Goal: Task Accomplishment & Management: Complete application form

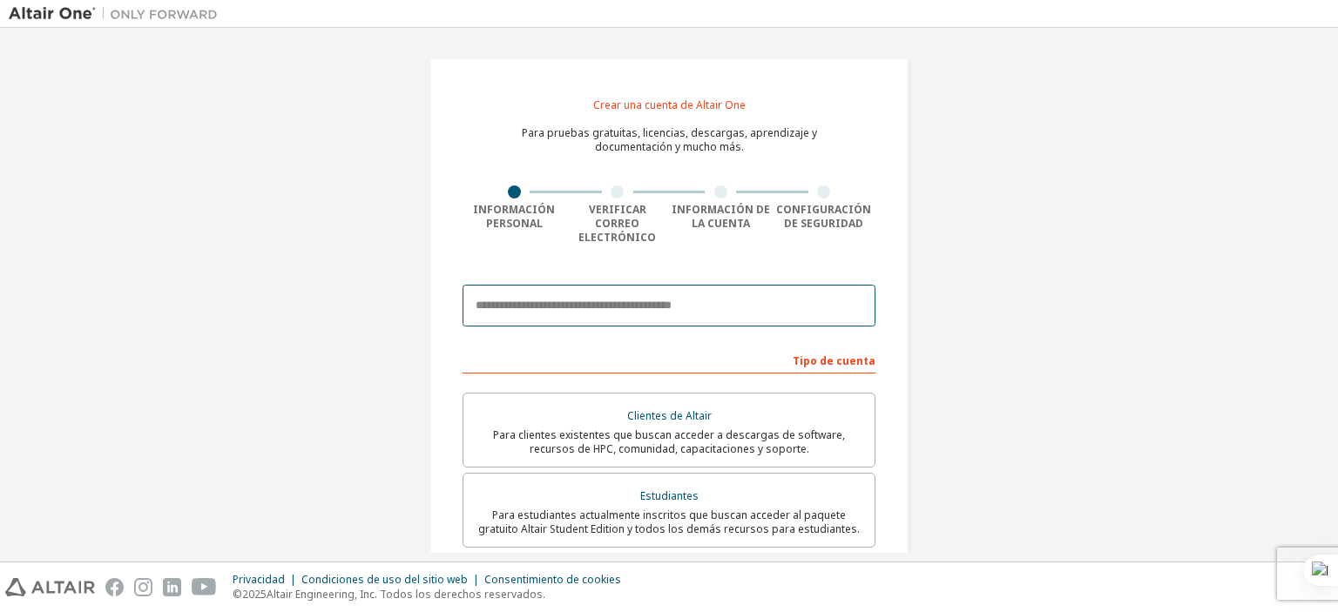
click at [741, 285] on input "email" at bounding box center [669, 306] width 413 height 42
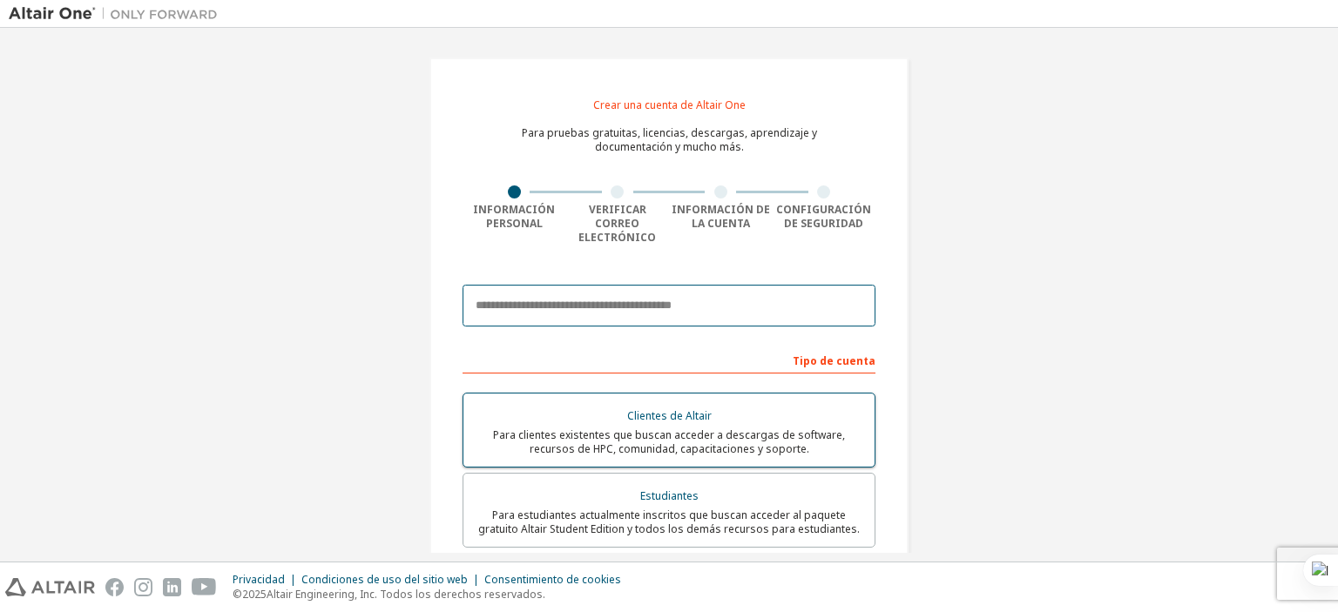
type input "**********"
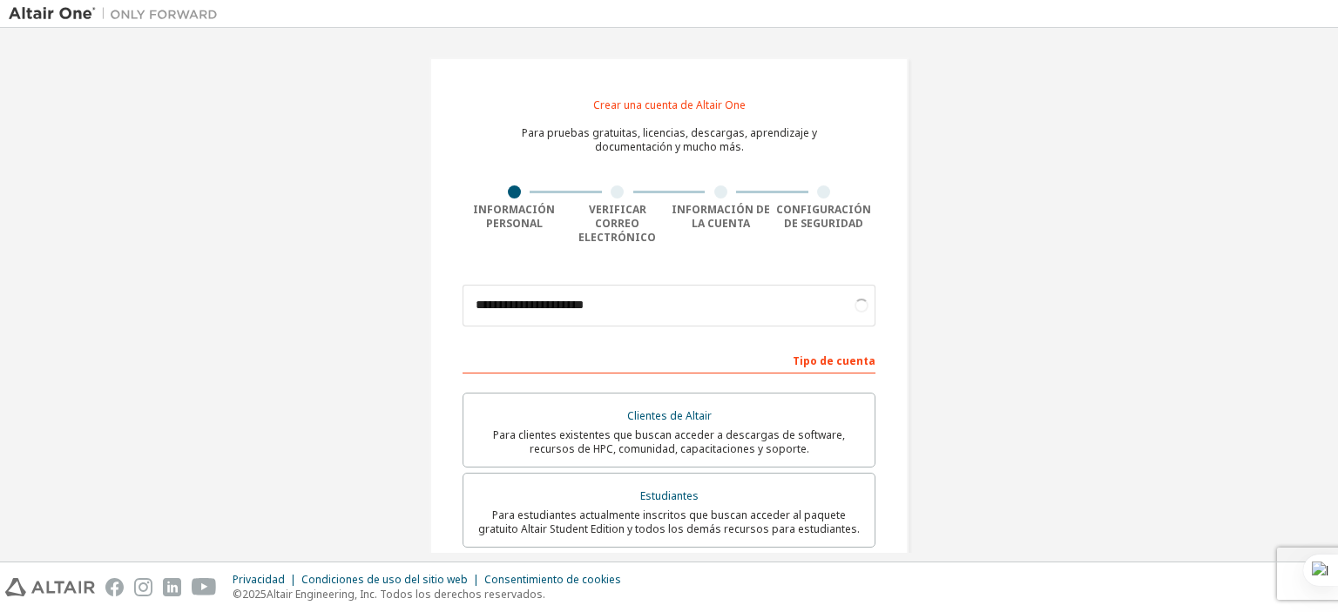
drag, startPoint x: 733, startPoint y: 382, endPoint x: 1086, endPoint y: 396, distance: 353.9
click at [1086, 396] on div "**********" at bounding box center [669, 514] width 1321 height 955
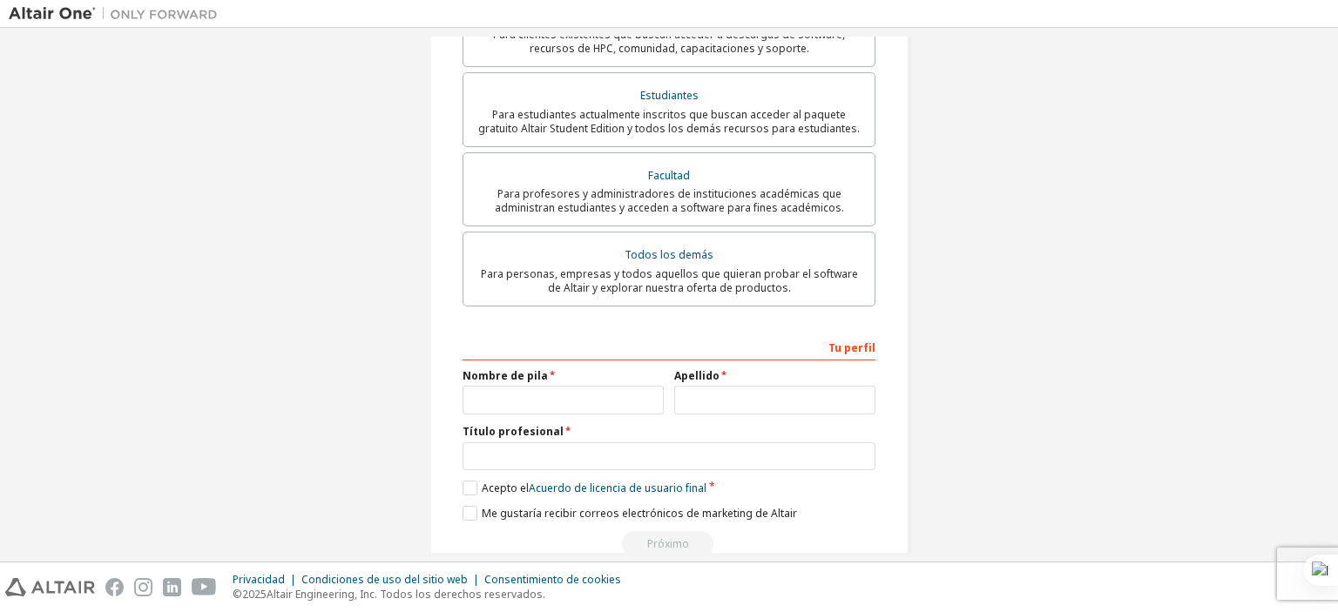
scroll to position [426, 0]
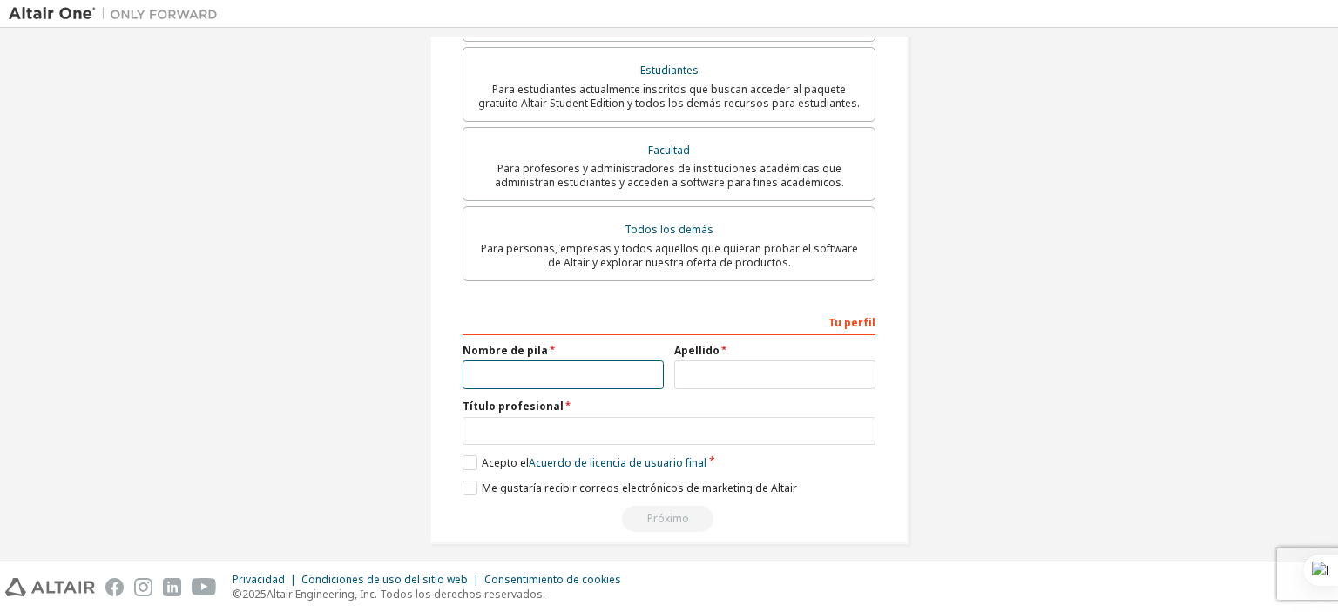
click at [598, 362] on input "text" at bounding box center [563, 375] width 201 height 29
type input "*********"
click at [678, 362] on input "text" at bounding box center [774, 375] width 201 height 29
type input "******"
click at [652, 417] on input "text" at bounding box center [669, 431] width 413 height 29
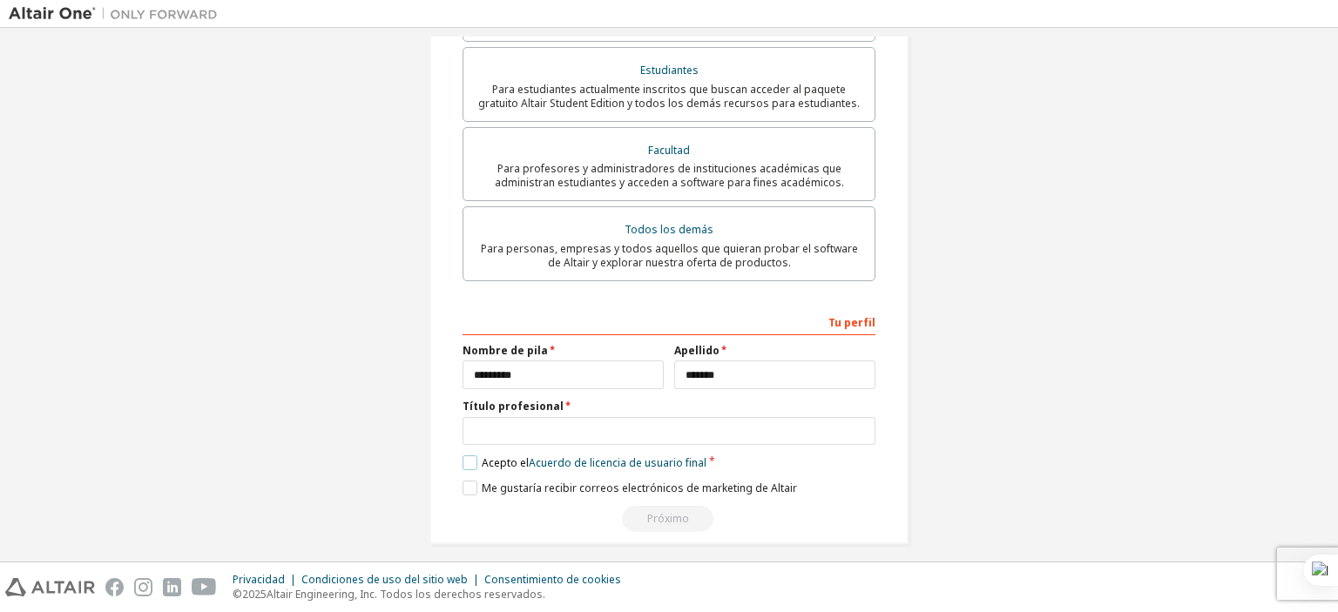
click at [463, 456] on label "Acepto el Acuerdo de licencia de usuario final" at bounding box center [585, 463] width 244 height 15
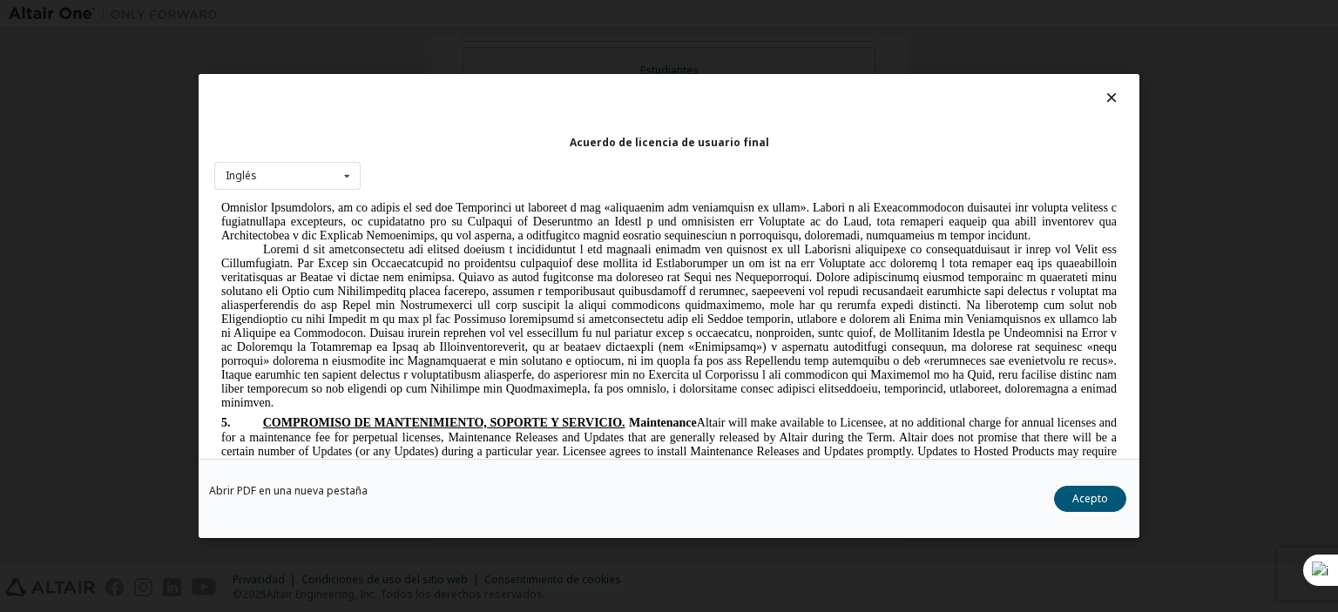
scroll to position [2991, 0]
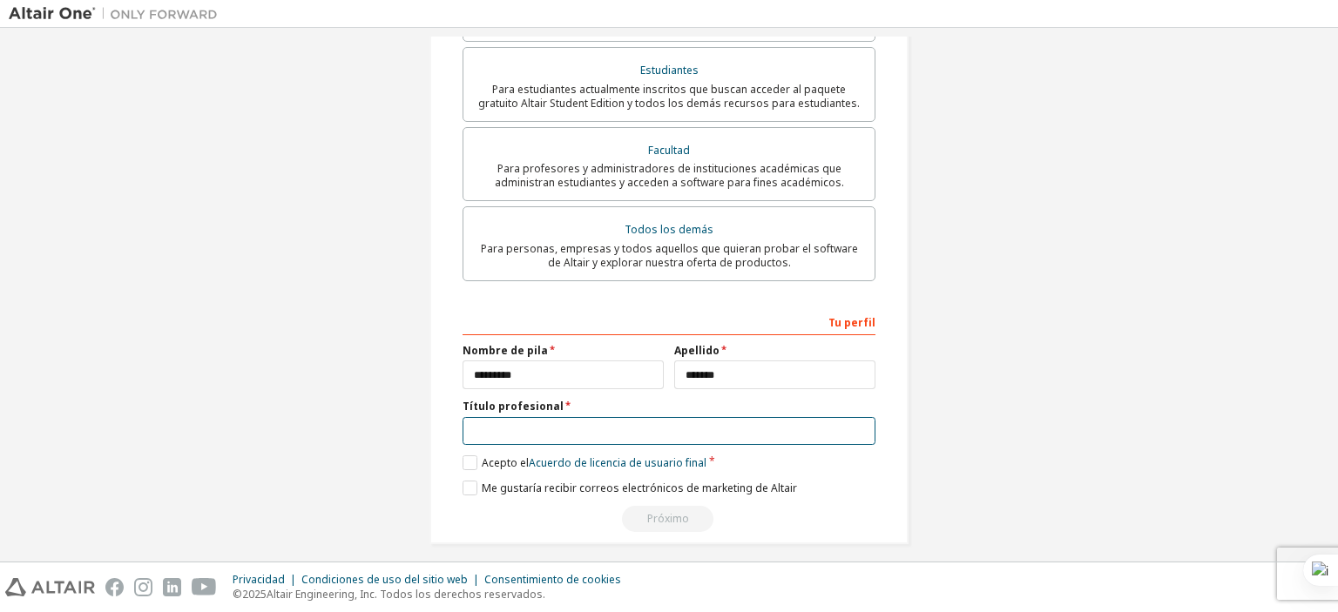
click at [599, 420] on input "text" at bounding box center [669, 431] width 413 height 29
click at [473, 481] on label "Me gustaría recibir correos electrónicos de marketing de Altair" at bounding box center [630, 488] width 335 height 15
click at [463, 481] on label "Me gustaría recibir correos electrónicos de marketing de Altair" at bounding box center [630, 488] width 335 height 15
click at [532, 418] on input "text" at bounding box center [669, 431] width 413 height 29
type input "**********"
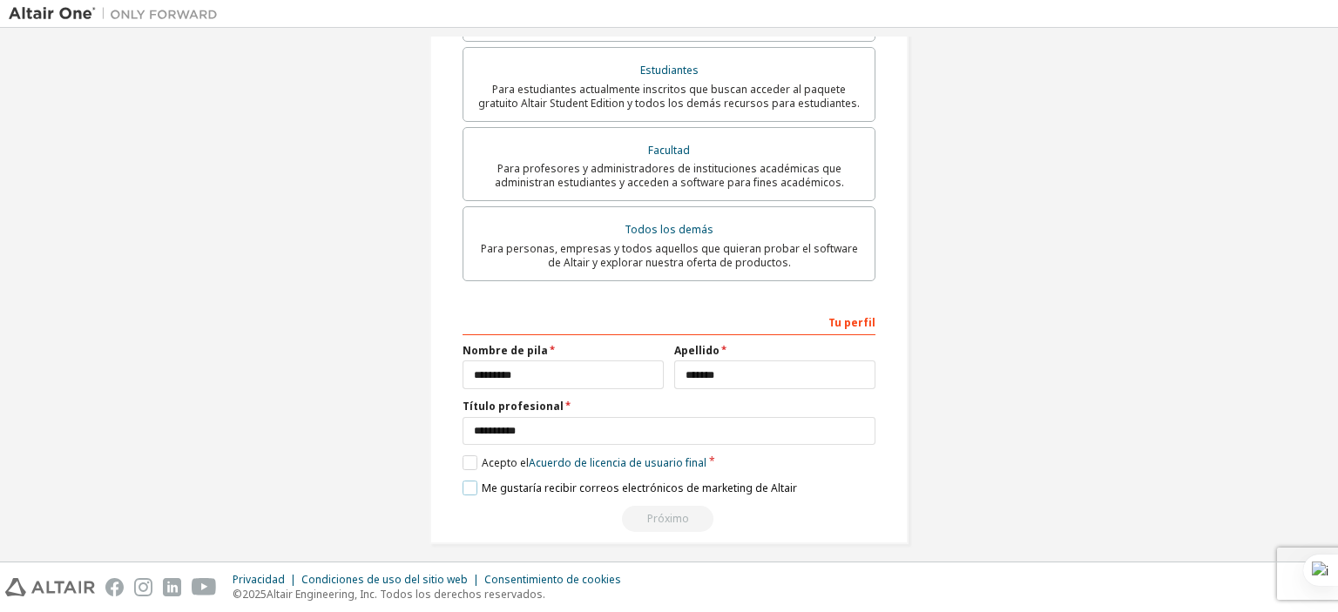
click at [468, 481] on label "Me gustaría recibir correos electrónicos de marketing de Altair" at bounding box center [630, 488] width 335 height 15
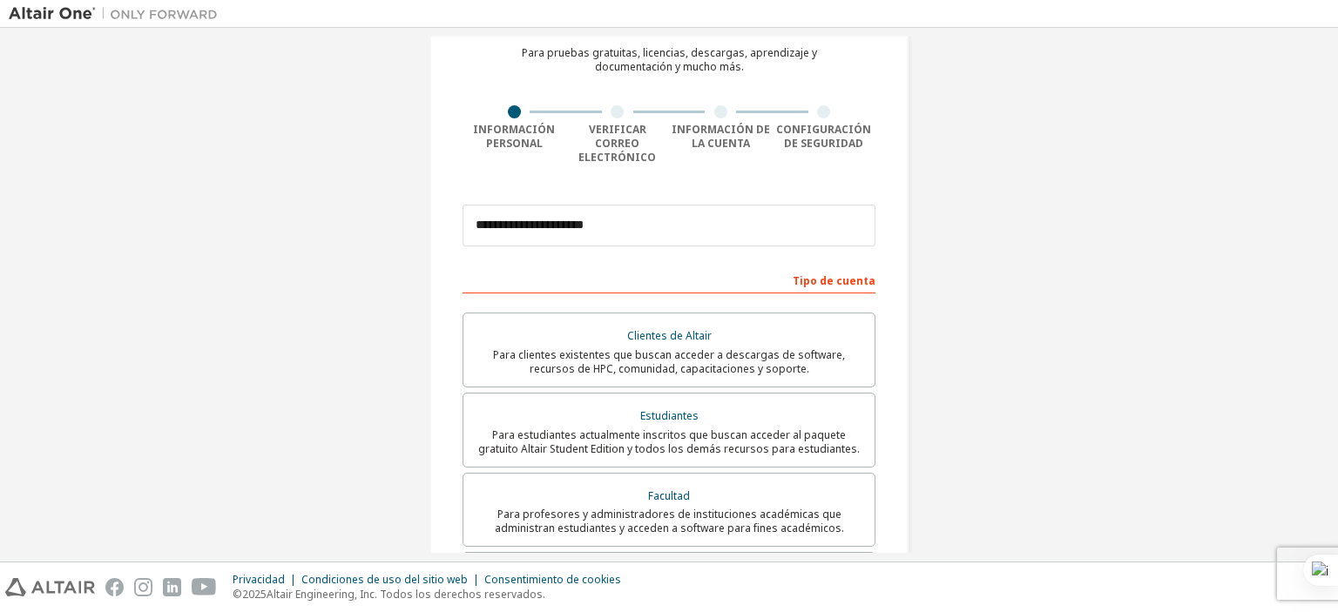
scroll to position [261, 0]
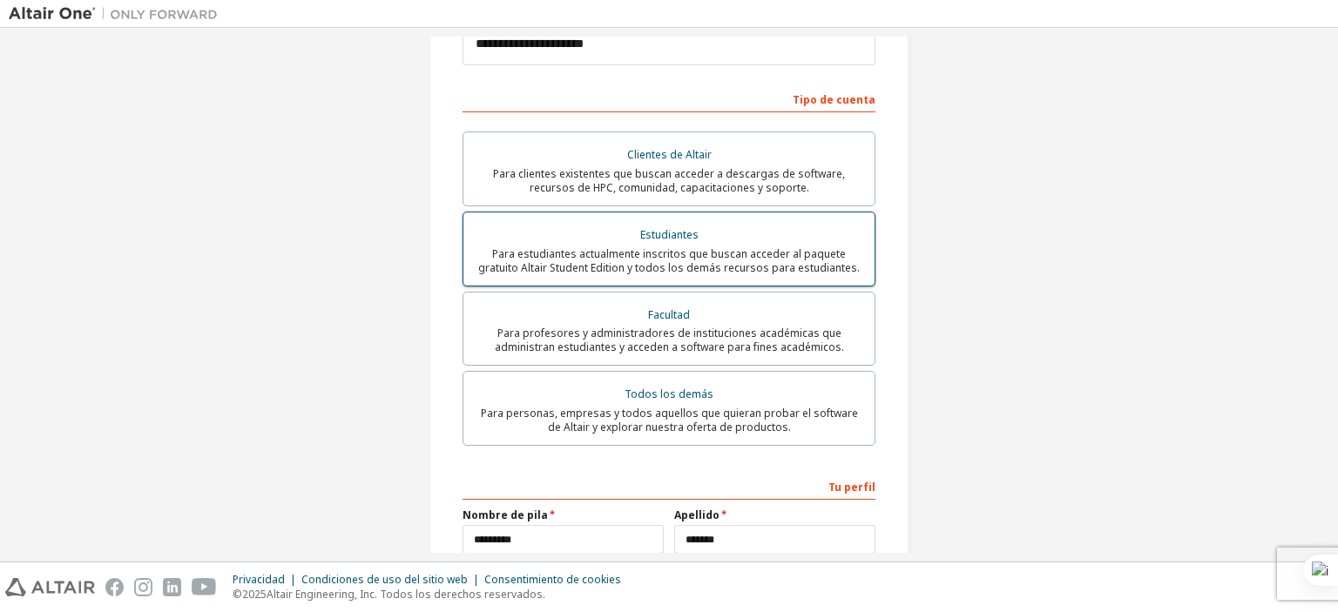
click at [673, 227] on font "Estudiantes" at bounding box center [669, 234] width 58 height 15
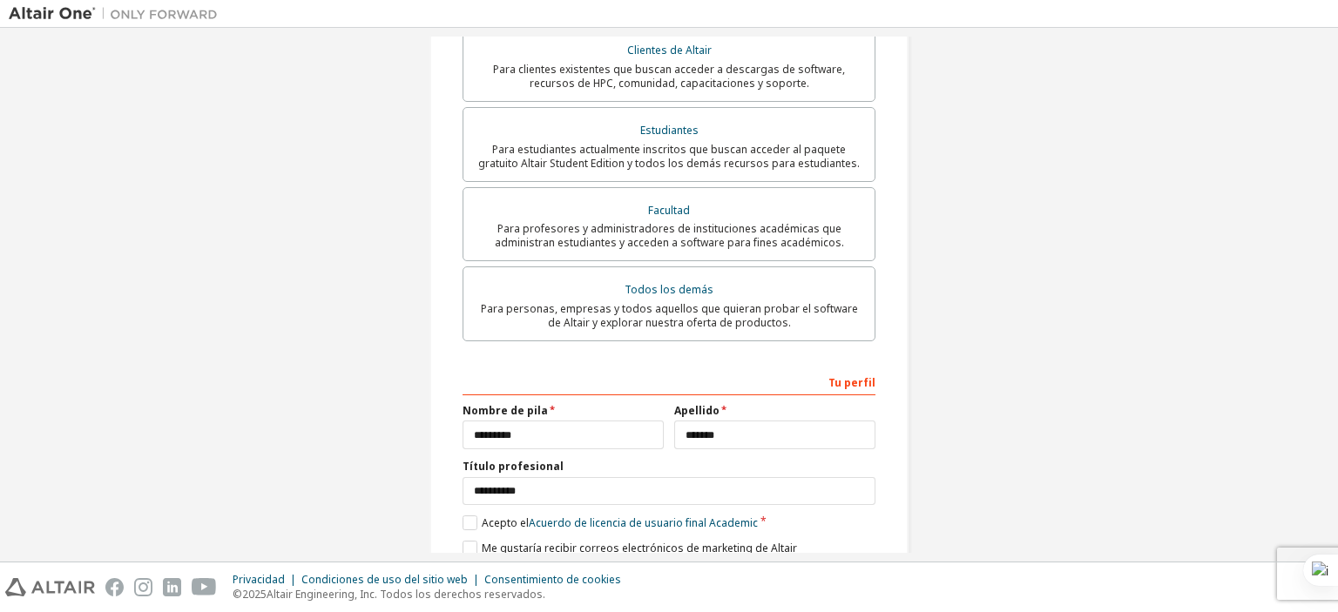
scroll to position [426, 0]
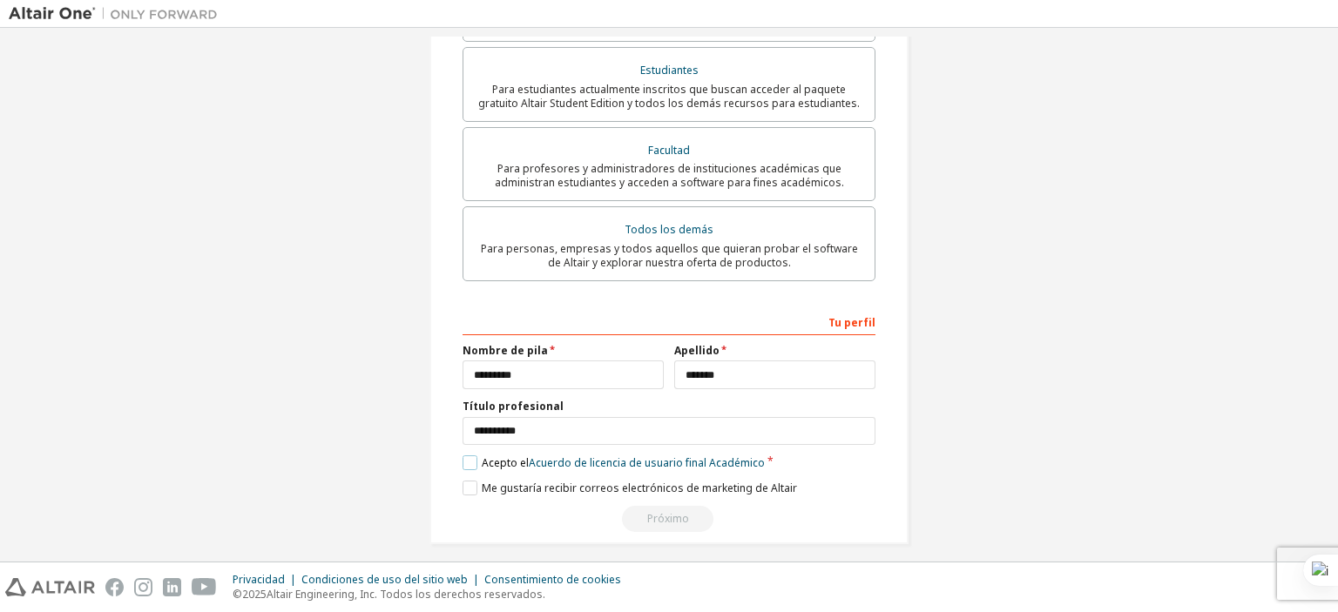
click at [470, 456] on label "Acepto el Acuerdo de licencia de usuario final Académico" at bounding box center [614, 463] width 302 height 15
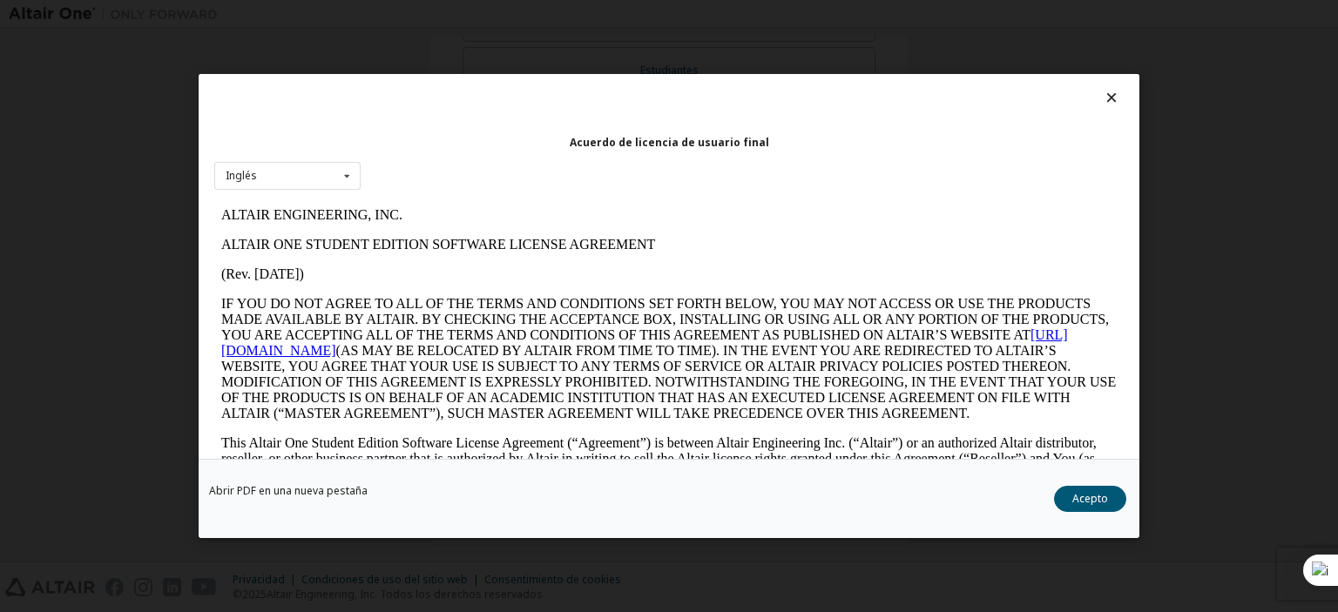
scroll to position [0, 0]
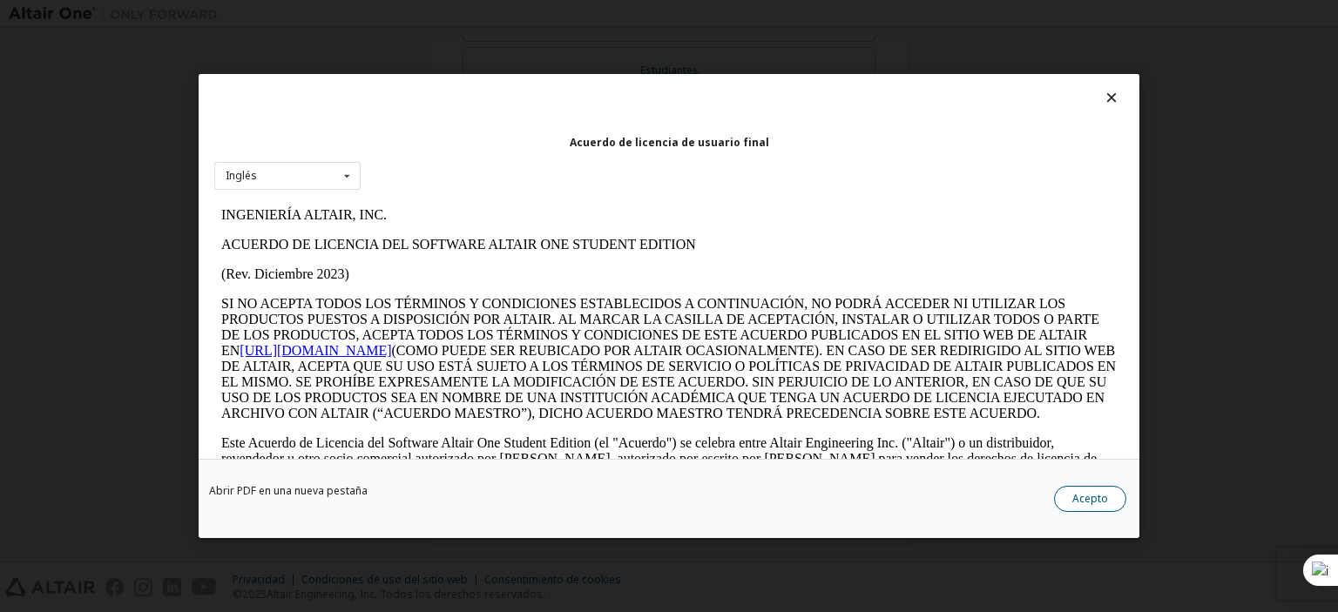
click at [1122, 506] on button "Acepto" at bounding box center [1090, 499] width 72 height 26
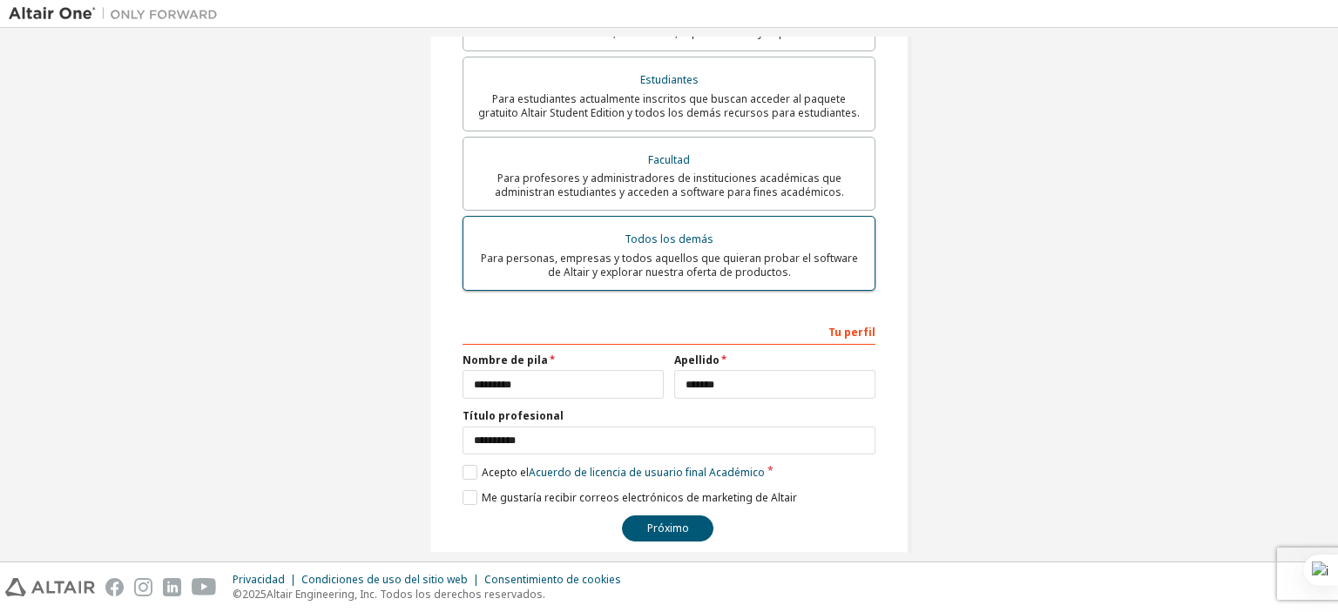
scroll to position [426, 0]
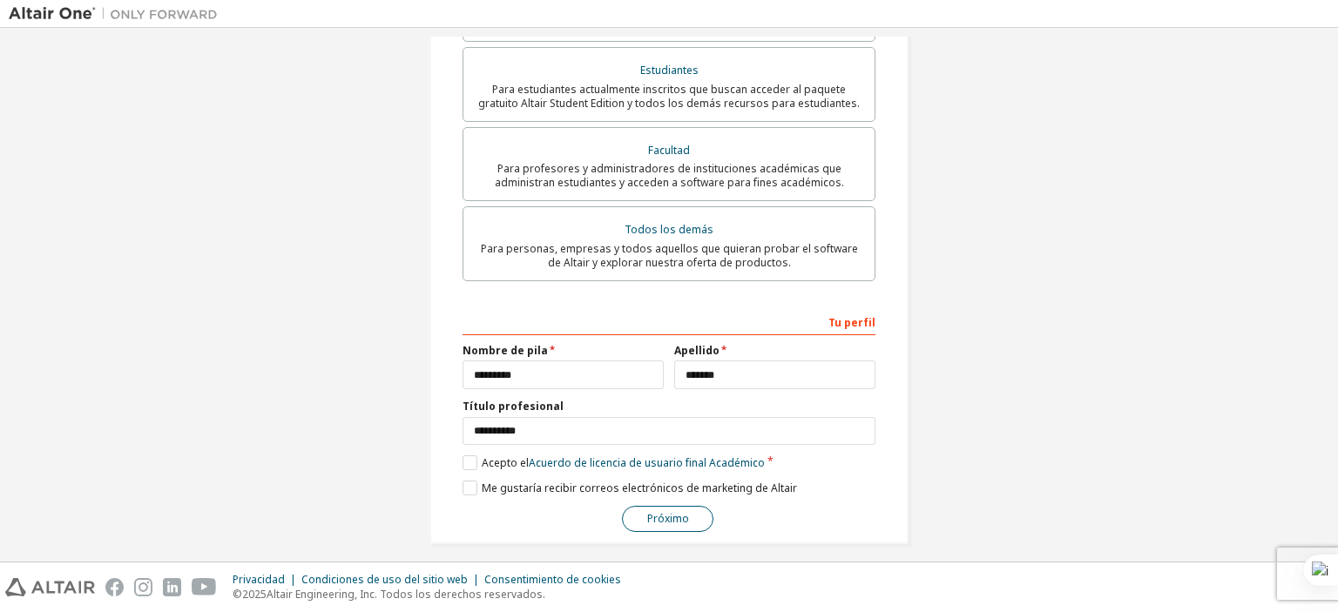
click at [673, 511] on font "Próximo" at bounding box center [668, 518] width 42 height 15
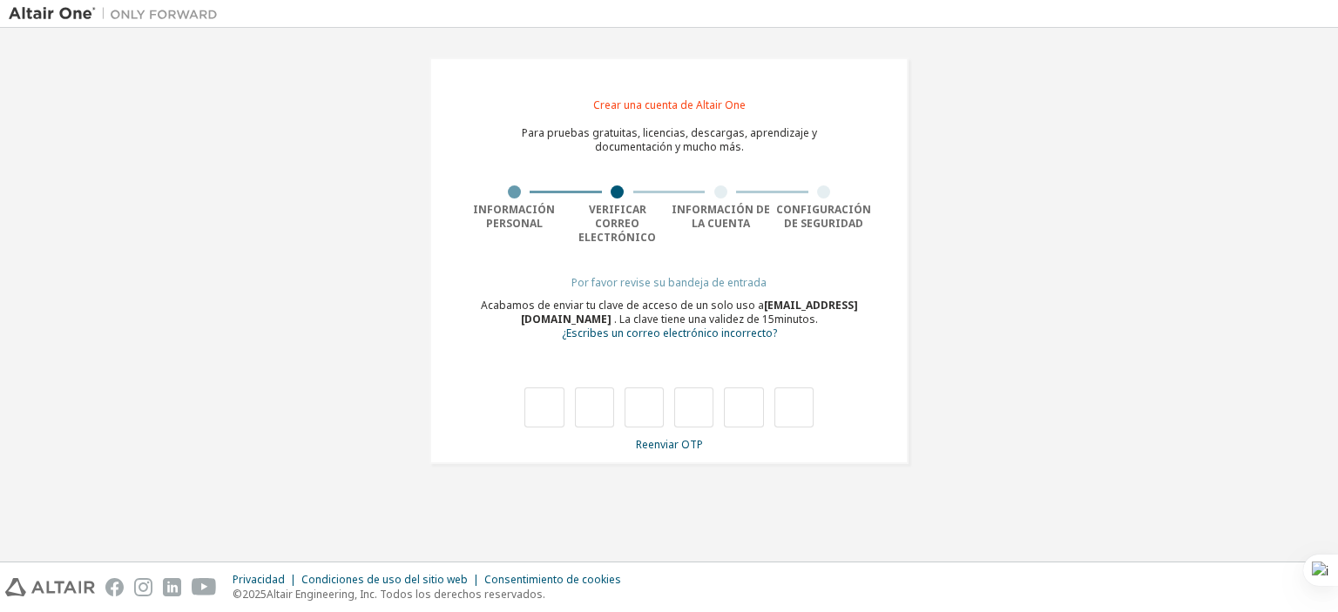
type input "*"
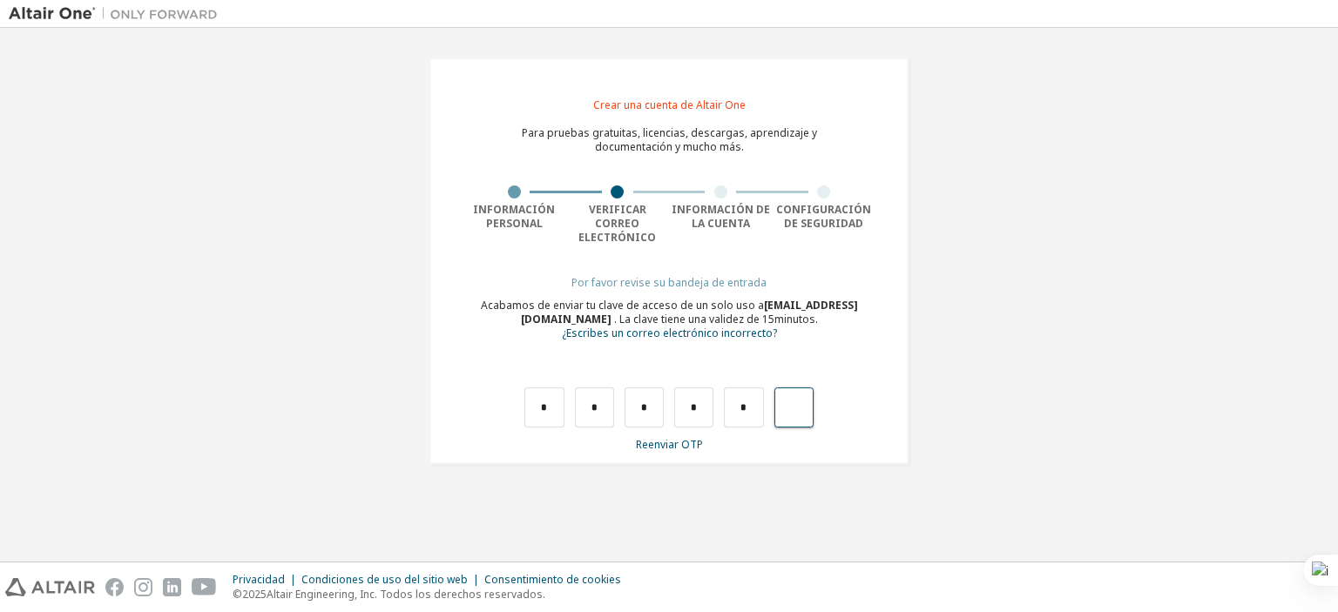
type input "*"
